Goal: Task Accomplishment & Management: Use online tool/utility

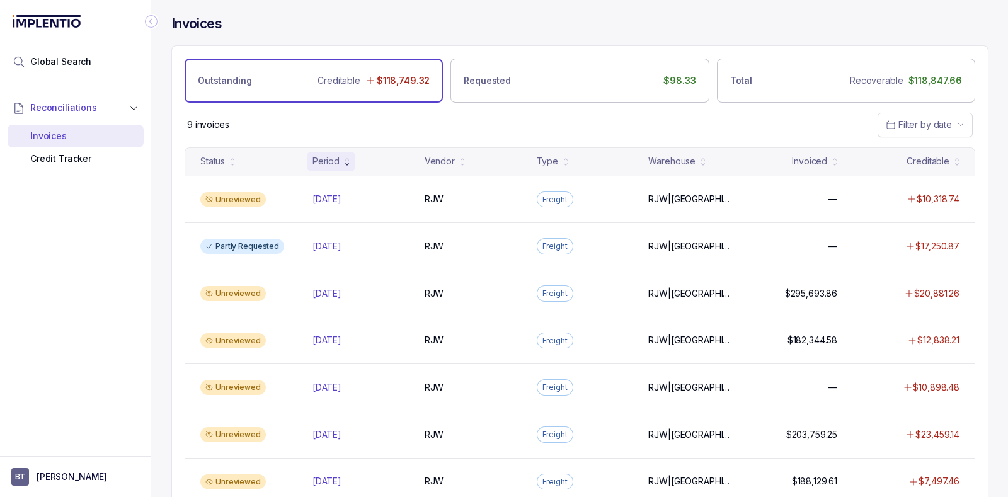
click at [375, 82] on icon at bounding box center [370, 81] width 10 height 10
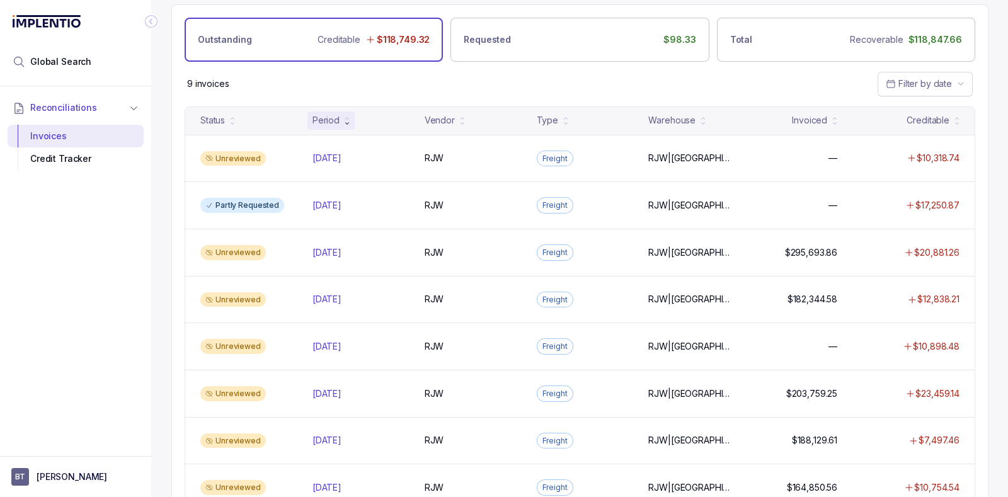
scroll to position [45, 0]
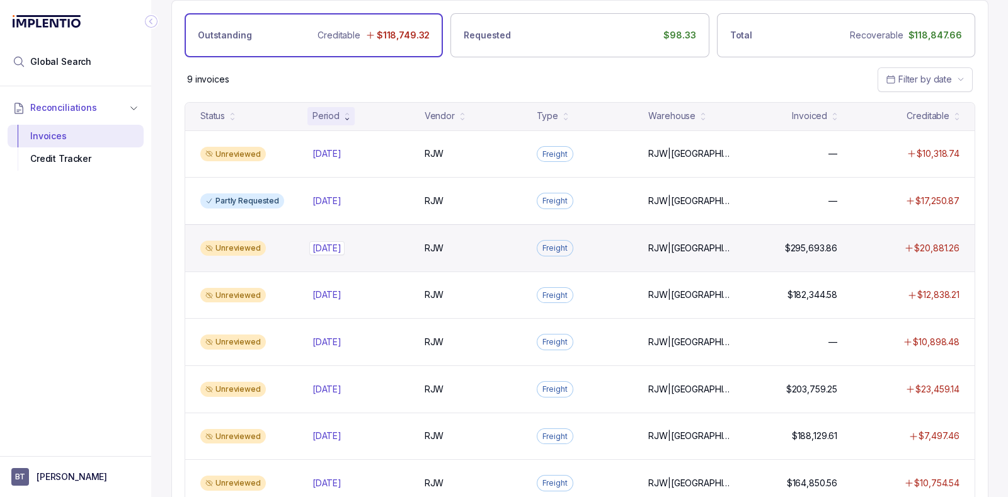
click at [334, 246] on p "[DATE]" at bounding box center [326, 248] width 35 height 14
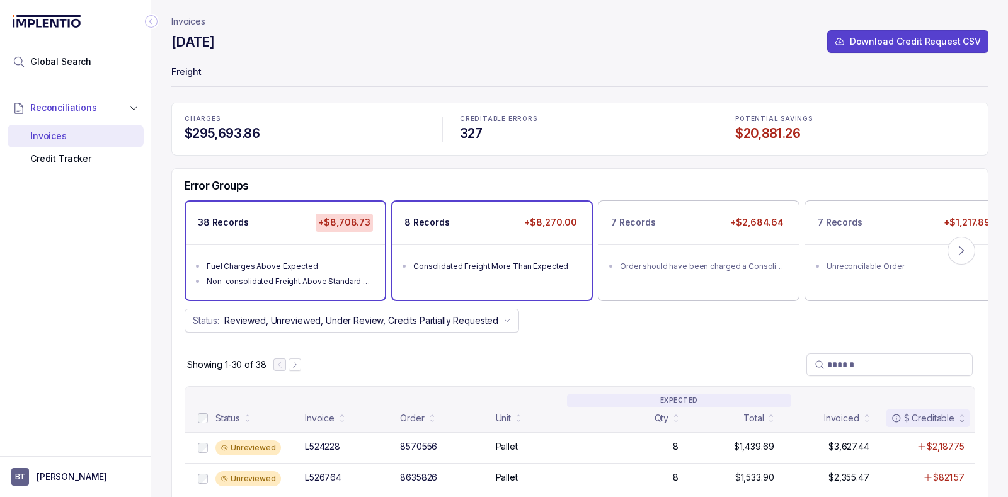
click at [513, 231] on div "8 Records +$8,270.00" at bounding box center [491, 223] width 199 height 42
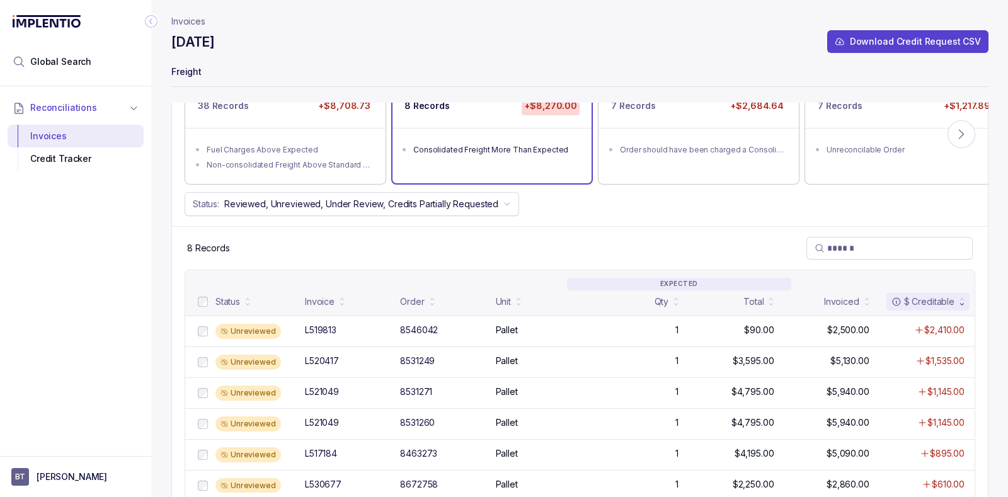
scroll to position [47, 0]
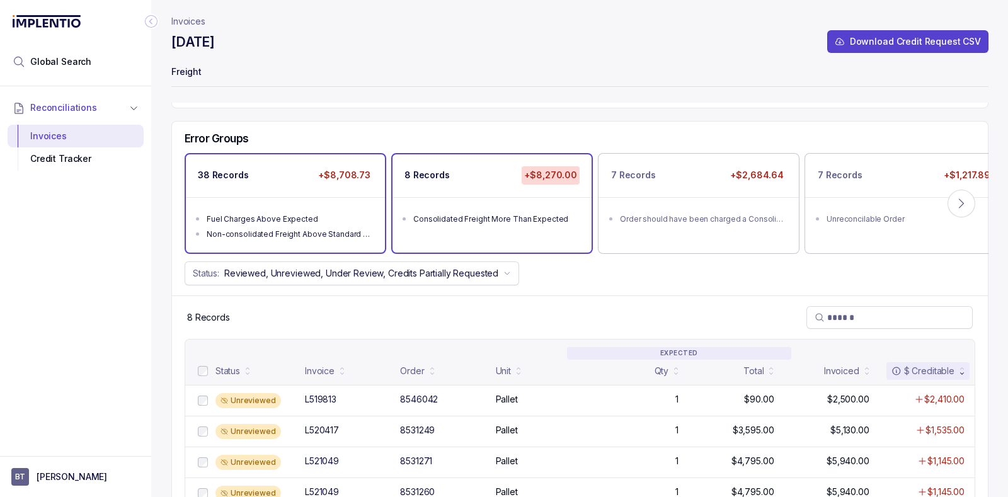
click at [339, 206] on ul "Fuel Charges Above Expected Non-consolidated Freight Above Standard Deviation" at bounding box center [285, 224] width 199 height 55
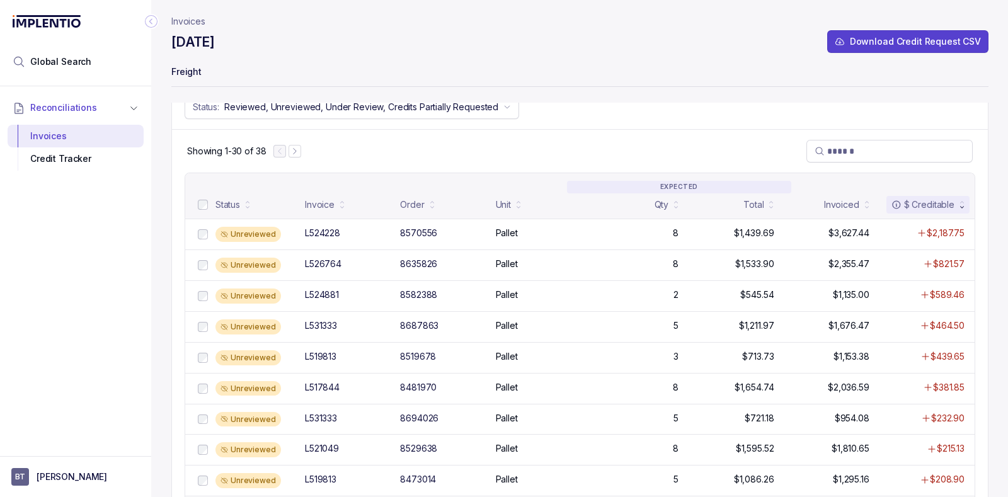
scroll to position [214, 0]
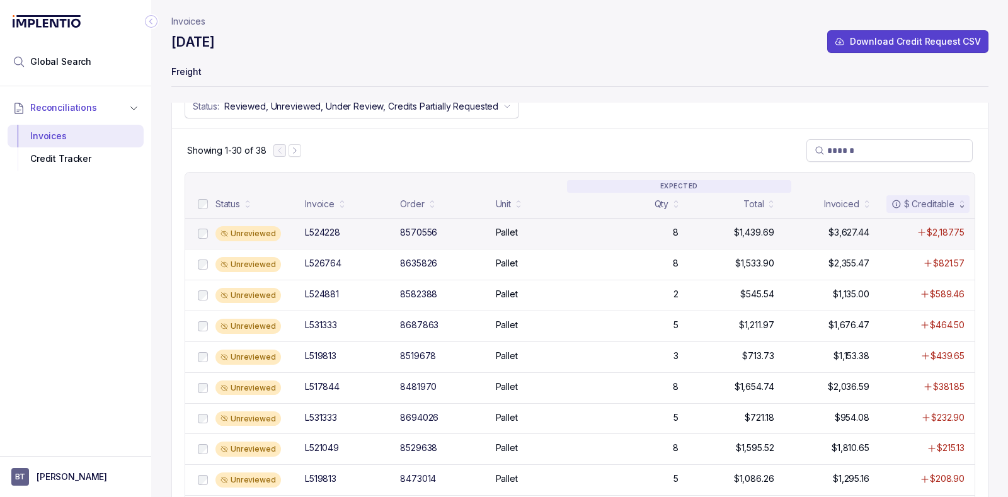
click at [324, 228] on div "L524228" at bounding box center [322, 232] width 35 height 13
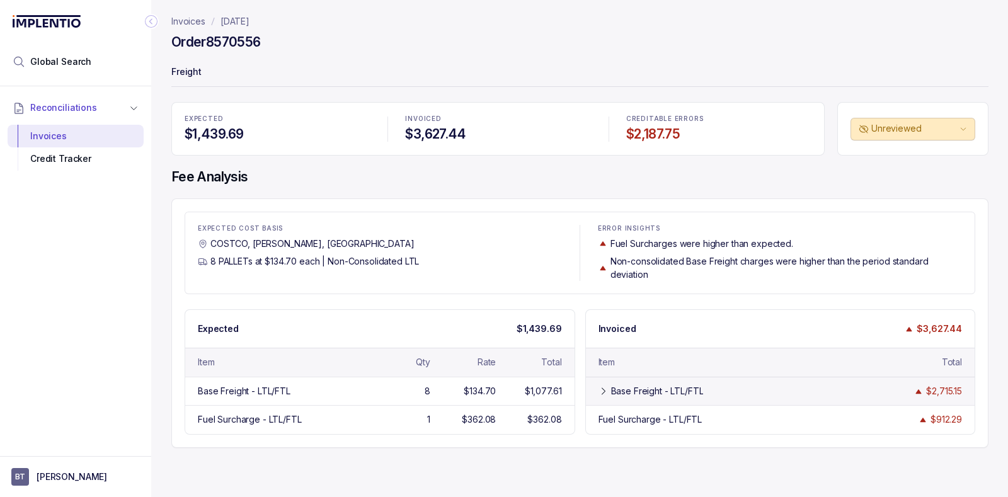
click at [601, 392] on icon at bounding box center [603, 391] width 10 height 10
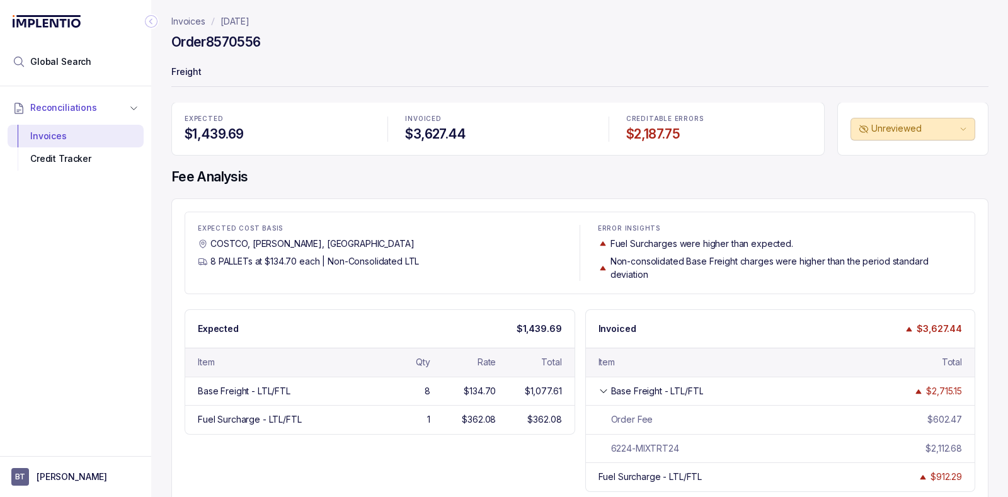
click at [154, 23] on icon "Collapse Icon" at bounding box center [151, 21] width 13 height 13
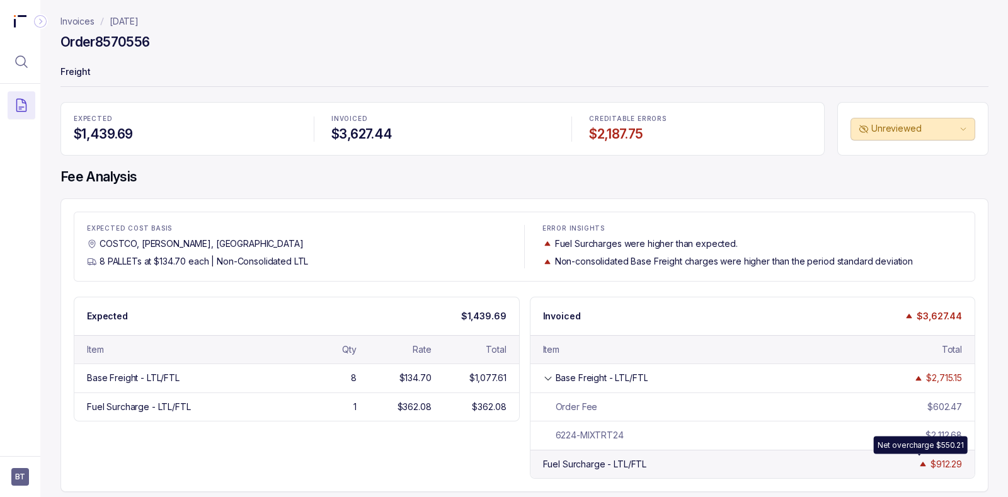
click at [918, 462] on img at bounding box center [923, 463] width 10 height 9
click at [612, 466] on div "Fuel Surcharge - LTL/FTL" at bounding box center [595, 464] width 104 height 13
click at [774, 461] on div "Fuel Surcharge - LTL/FTL $912.29" at bounding box center [752, 464] width 445 height 28
click at [39, 23] on icon "Collapse Icon" at bounding box center [40, 22] width 3 height 6
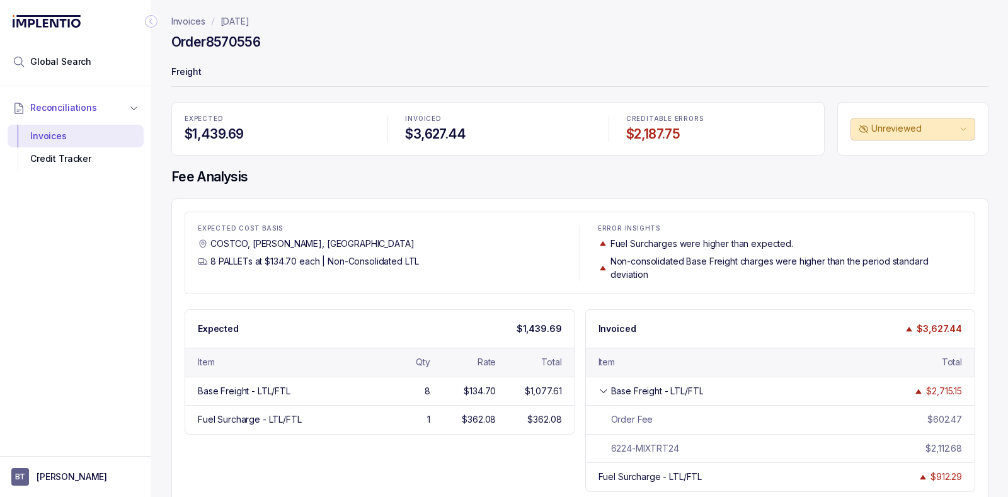
click at [236, 21] on p "[DATE]" at bounding box center [234, 21] width 29 height 13
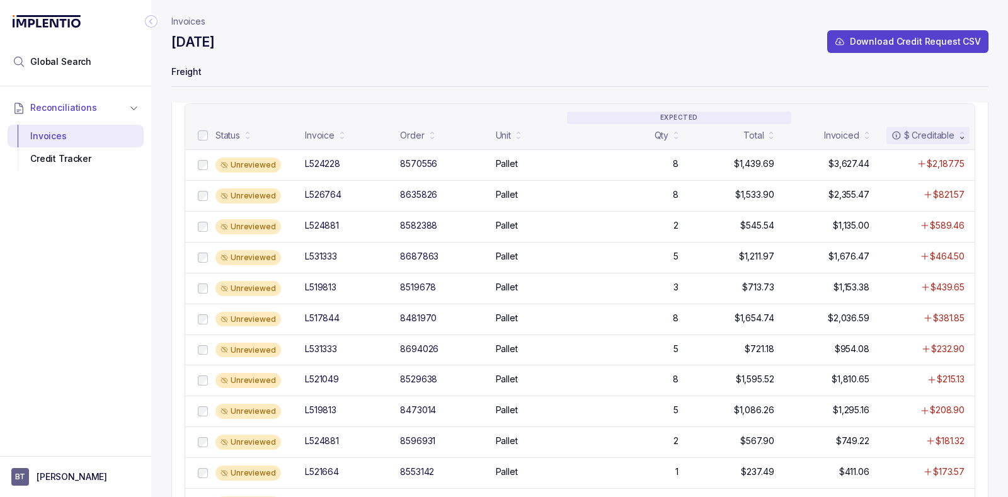
scroll to position [283, 0]
click at [293, 190] on div "Unreviewed" at bounding box center [256, 195] width 82 height 15
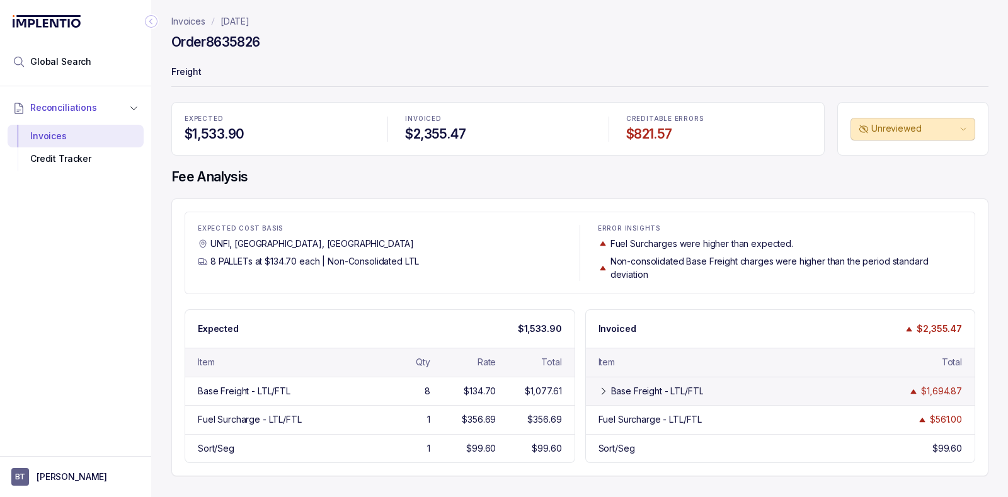
click at [602, 390] on icon at bounding box center [603, 391] width 10 height 10
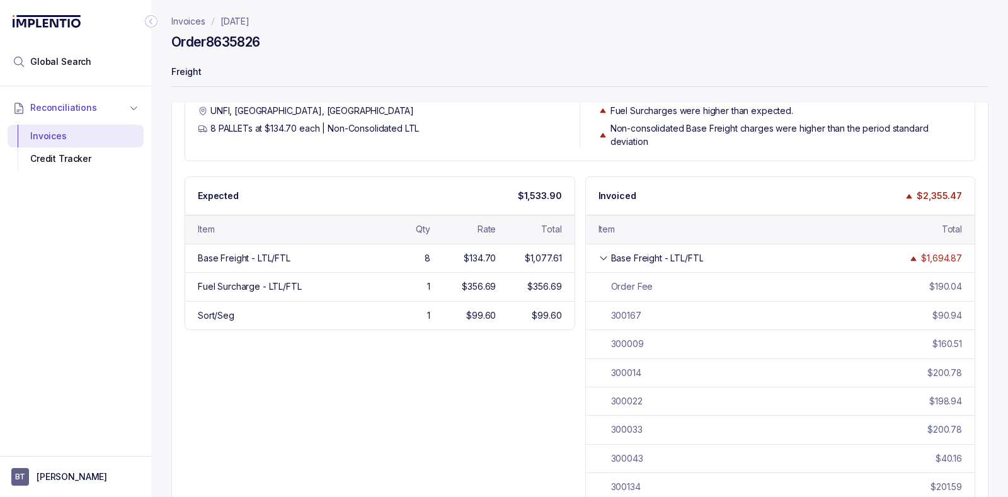
scroll to position [130, 0]
click at [602, 256] on icon at bounding box center [603, 261] width 10 height 10
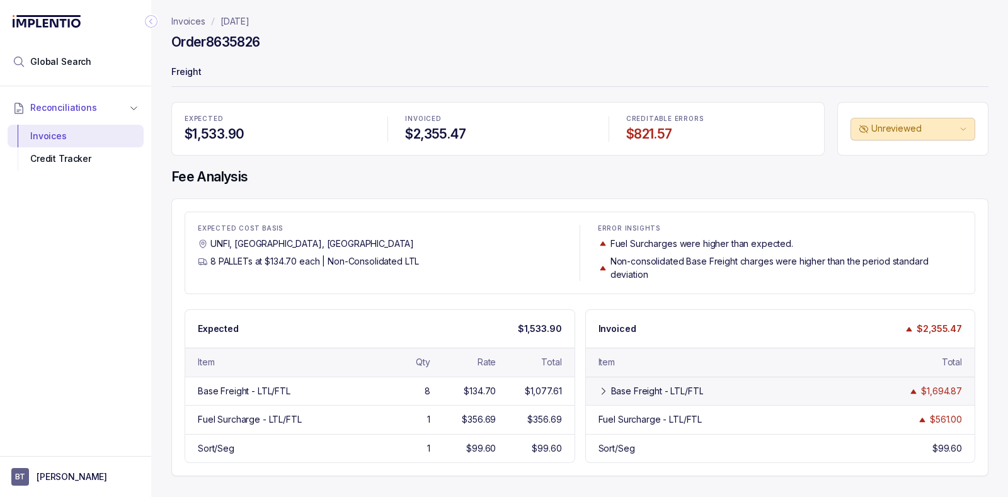
scroll to position [0, 0]
click at [597, 398] on div "Base Freight - LTL/FTL $1,694.87" at bounding box center [780, 391] width 389 height 28
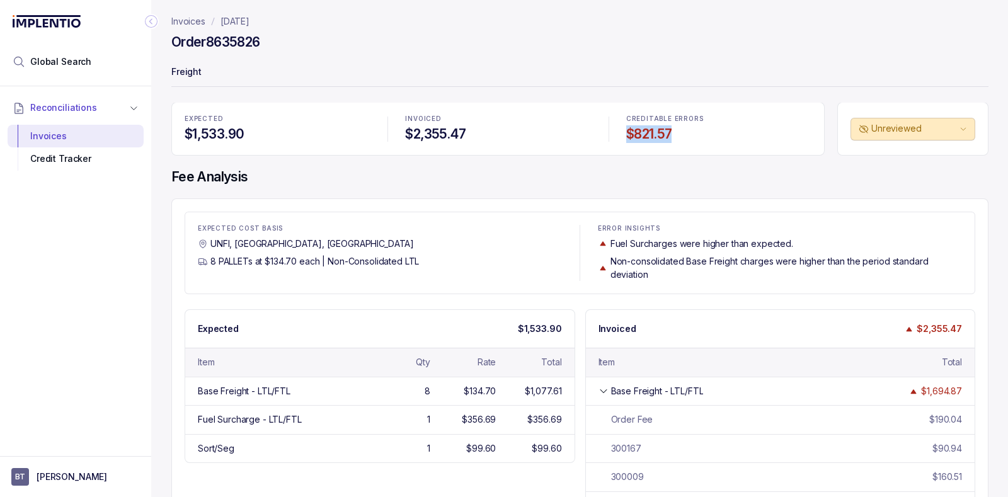
drag, startPoint x: 626, startPoint y: 129, endPoint x: 697, endPoint y: 128, distance: 71.2
click at [697, 128] on h4 "$821.57" at bounding box center [718, 134] width 185 height 18
click at [695, 187] on div "EXPECTED $1,533.90 INVOICED $2,355.47 CREDITABLE ERRORS $821.57 Unreviewed Fee …" at bounding box center [579, 432] width 817 height 661
click at [605, 382] on div "Base Freight - LTL/FTL $1,694.87" at bounding box center [780, 391] width 389 height 28
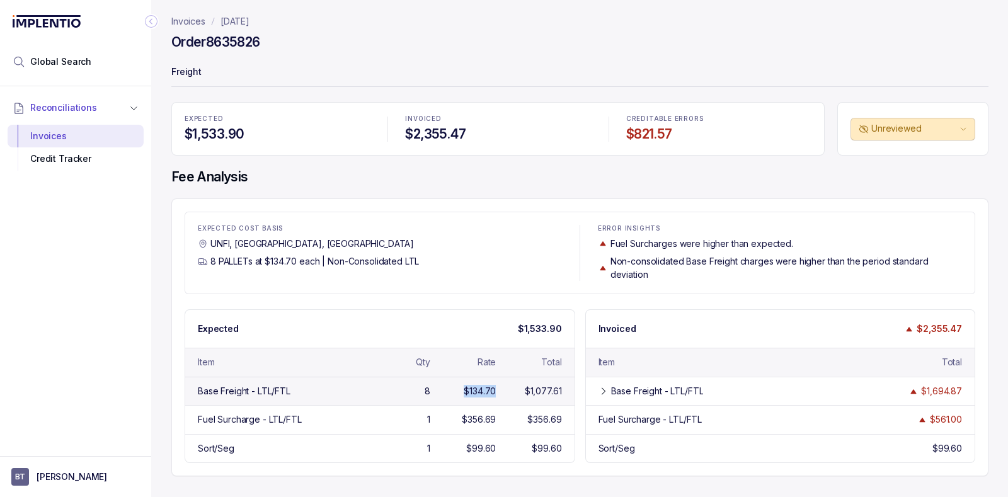
drag, startPoint x: 455, startPoint y: 392, endPoint x: 508, endPoint y: 391, distance: 53.5
click at [508, 391] on div "Base Freight - LTL/FTL 8 $134.70 $1,077.61" at bounding box center [379, 391] width 389 height 28
click at [496, 419] on div "Fuel Surcharge - LTL/FTL 1 $356.69 $356.69" at bounding box center [379, 419] width 389 height 28
click at [246, 20] on p "[DATE]" at bounding box center [234, 21] width 29 height 13
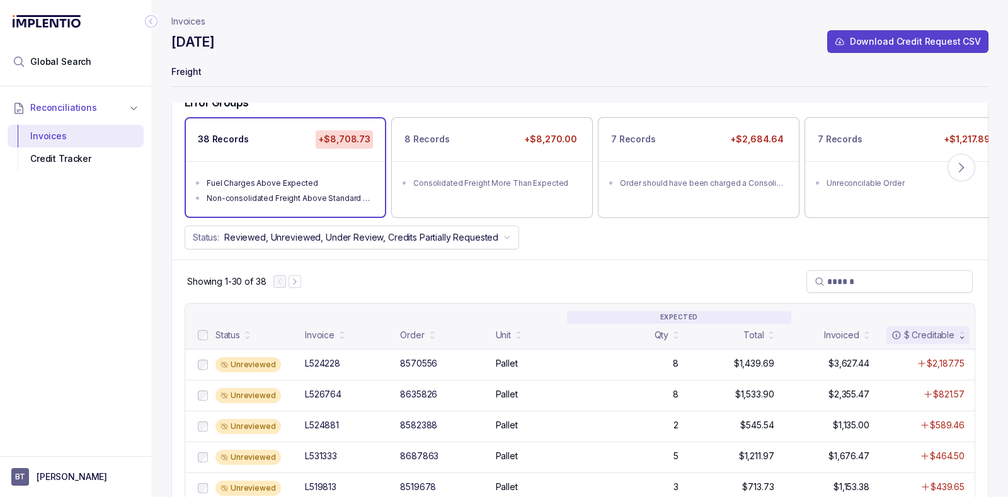
scroll to position [89, 0]
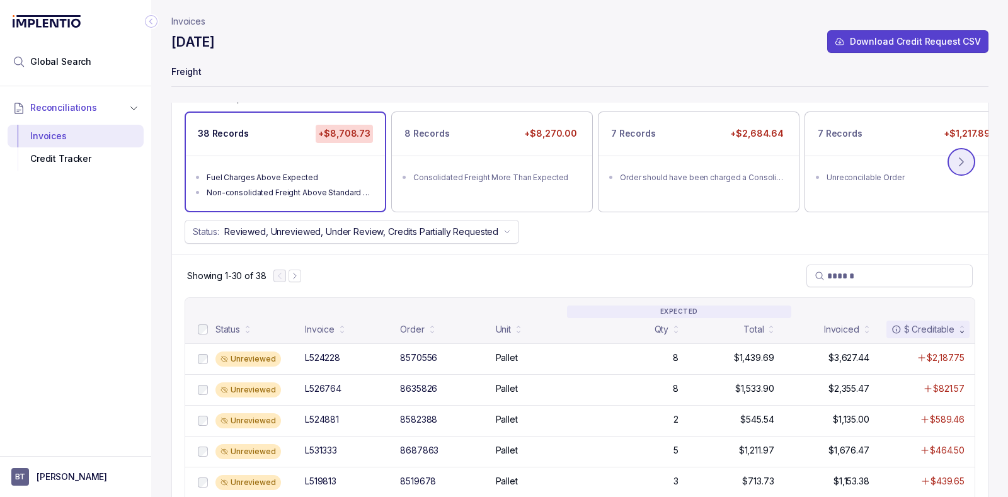
click at [955, 160] on icon at bounding box center [961, 162] width 13 height 13
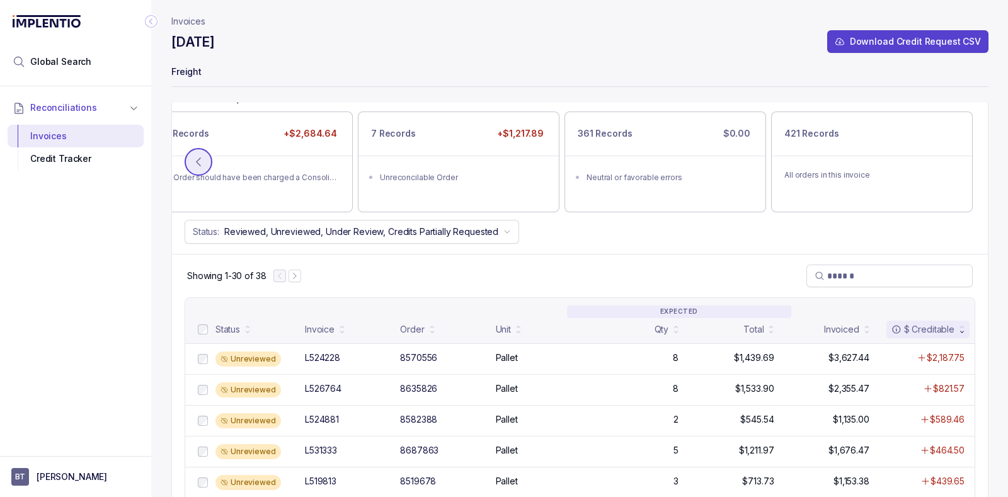
click at [194, 160] on icon at bounding box center [198, 162] width 13 height 13
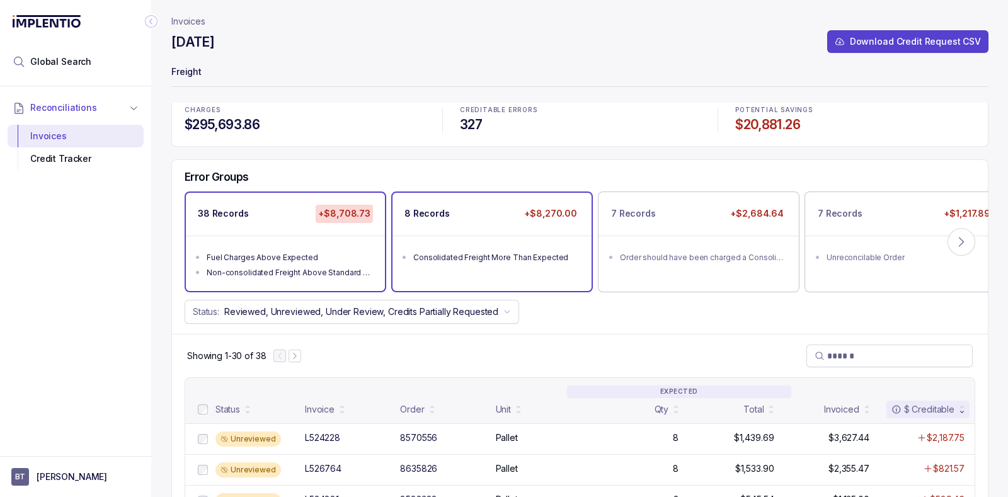
scroll to position [0, 0]
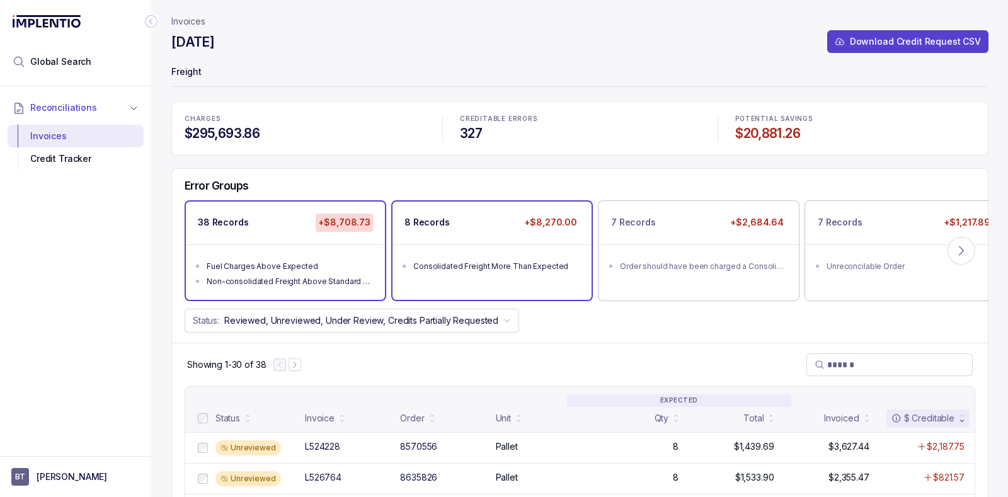
click at [481, 233] on div "8 Records +$8,270.00" at bounding box center [491, 223] width 199 height 42
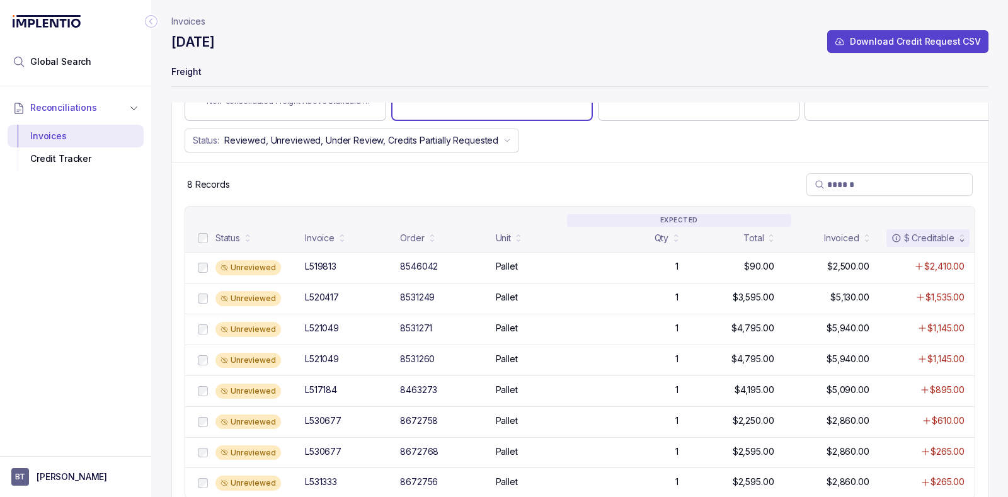
scroll to position [193, 0]
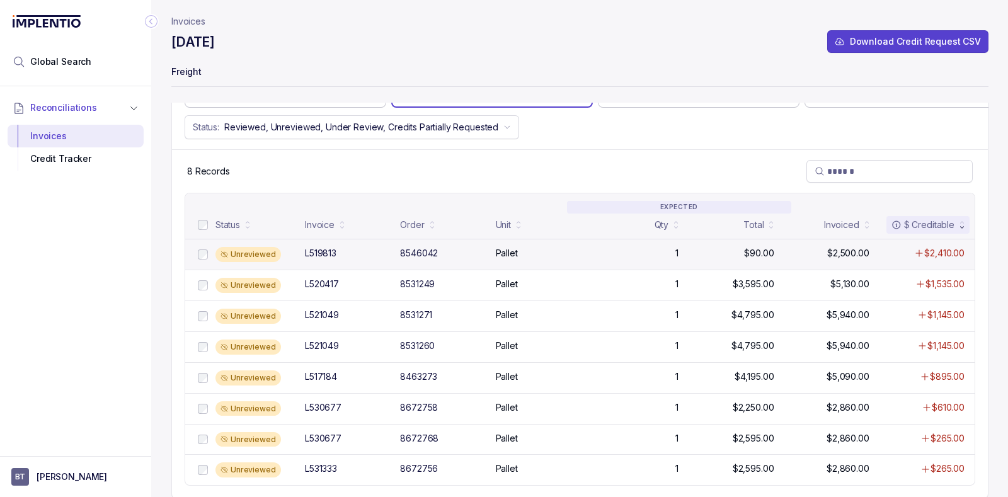
click at [362, 257] on div "L519813" at bounding box center [349, 253] width 88 height 13
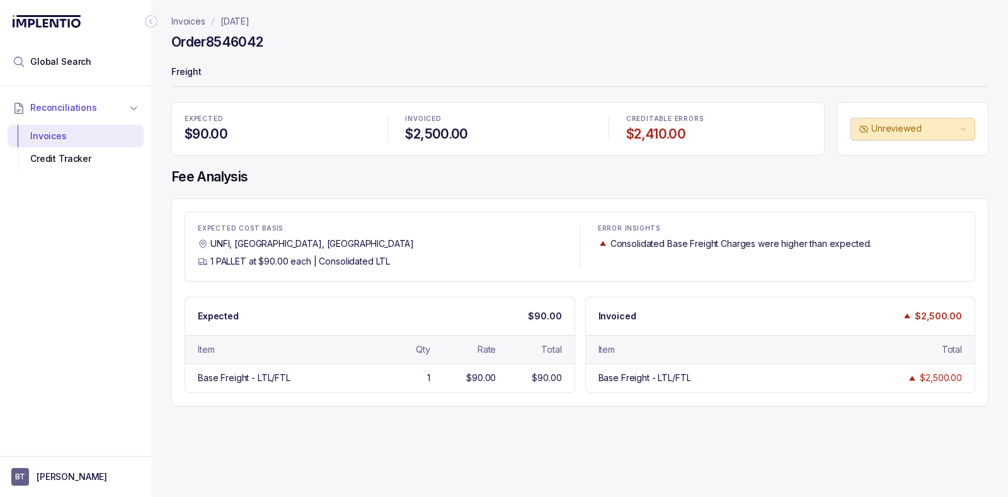
click at [231, 43] on h4 "Order 8546042" at bounding box center [216, 42] width 91 height 18
copy h4 "8546042"
drag, startPoint x: 319, startPoint y: 260, endPoint x: 402, endPoint y: 258, distance: 83.2
click at [402, 258] on div "1 PALLET at $90.00 each | Consolidated LTL" at bounding box center [380, 261] width 364 height 13
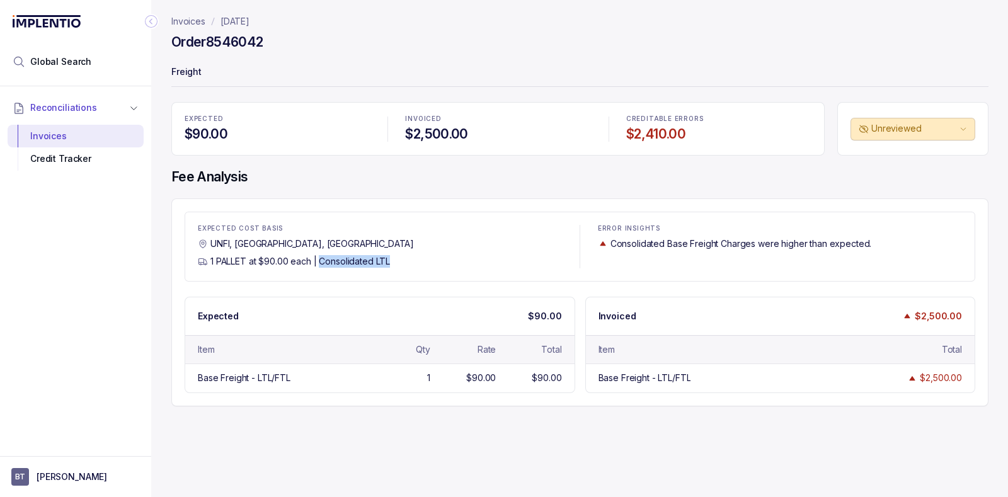
click at [394, 258] on div "1 PALLET at $90.00 each | Consolidated LTL" at bounding box center [380, 261] width 364 height 13
click at [223, 45] on h4 "Order 8546042" at bounding box center [216, 42] width 91 height 18
copy h4 "8546042"
